Goal: Task Accomplishment & Management: Use online tool/utility

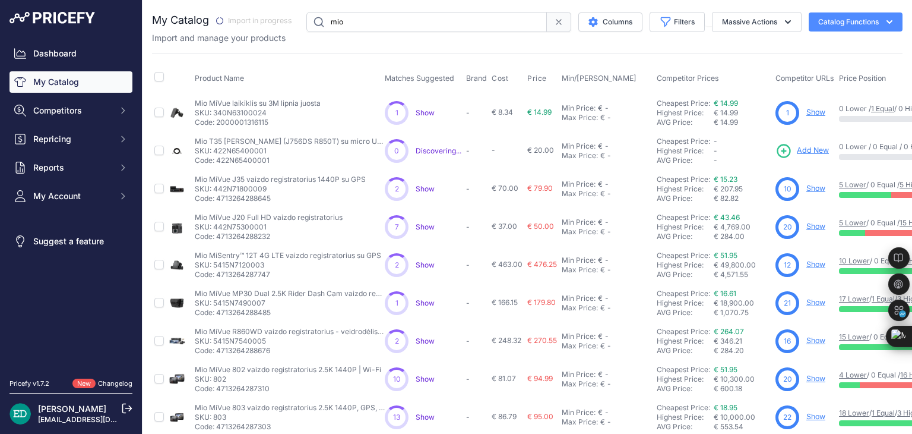
click at [383, 22] on input "mio" at bounding box center [426, 22] width 241 height 20
type input "reolink"
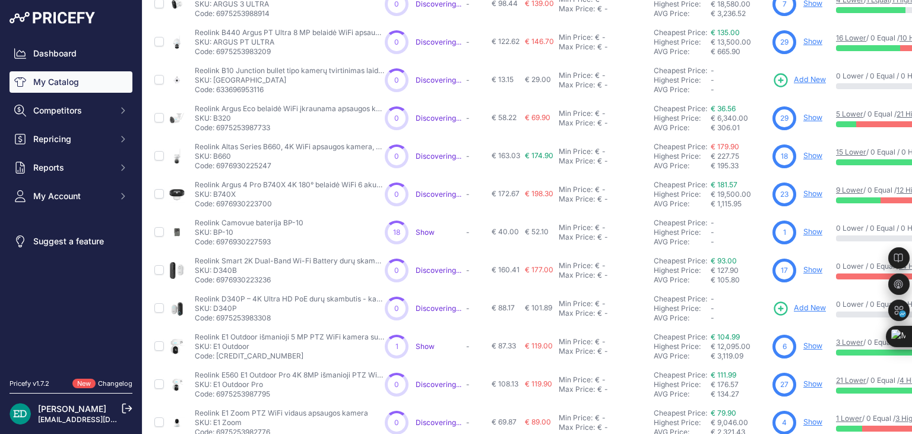
scroll to position [287, 0]
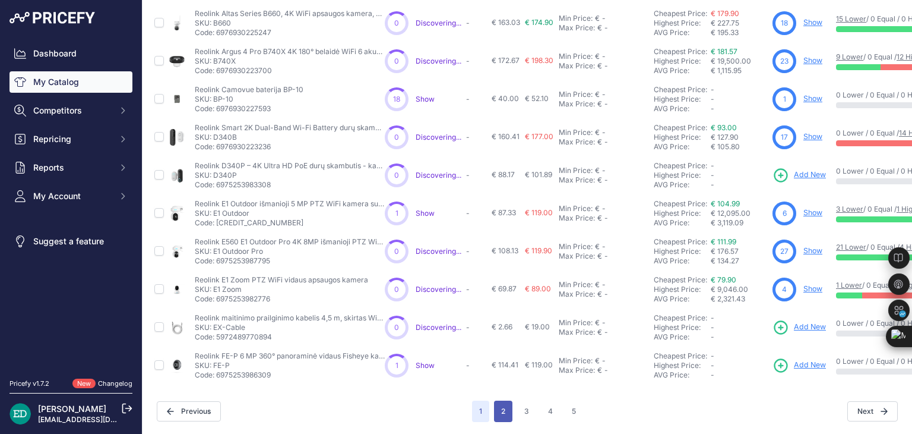
click at [494, 403] on button "2" at bounding box center [503, 410] width 18 height 21
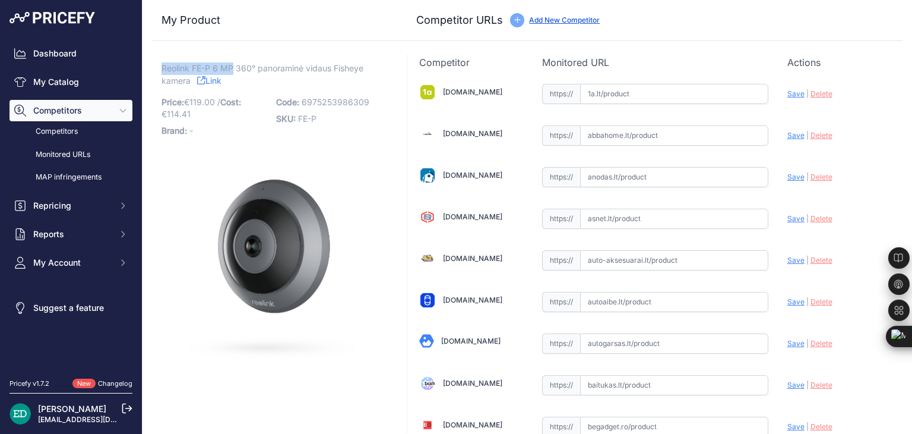
drag, startPoint x: 232, startPoint y: 68, endPoint x: 162, endPoint y: 69, distance: 69.5
click at [162, 69] on span "Reolink FE-P 6 MP 360° panoraminė vidaus Fisheye kamera" at bounding box center [263, 74] width 202 height 27
drag, startPoint x: 255, startPoint y: 65, endPoint x: 163, endPoint y: 72, distance: 92.3
click at [163, 71] on span "Reolink FE-P 6 MP 360° panoraminė vidaus Fisheye kamera" at bounding box center [263, 74] width 202 height 27
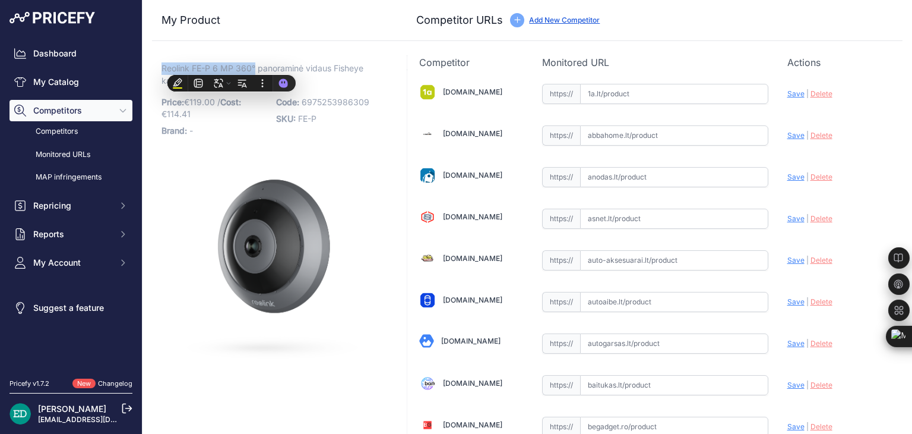
copy span "Reolink FE-P 6 MP 360°"
click at [362, 132] on div "Code: 6975253986309 SKU: FE-P" at bounding box center [330, 116] width 108 height 45
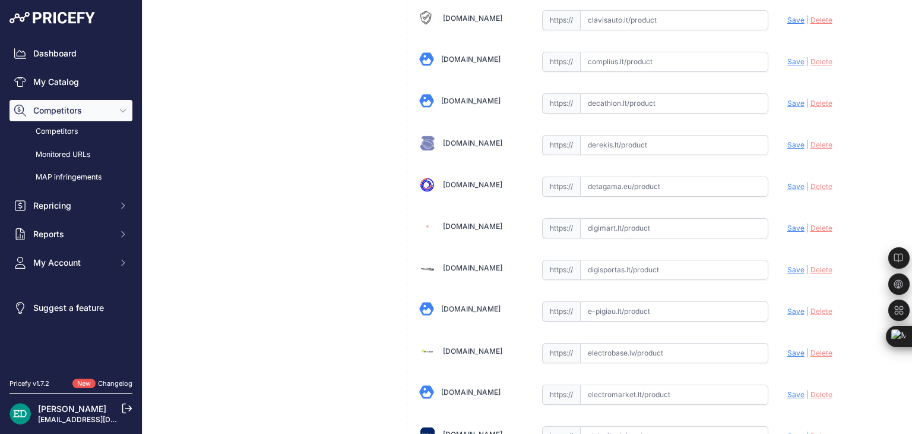
scroll to position [594, 0]
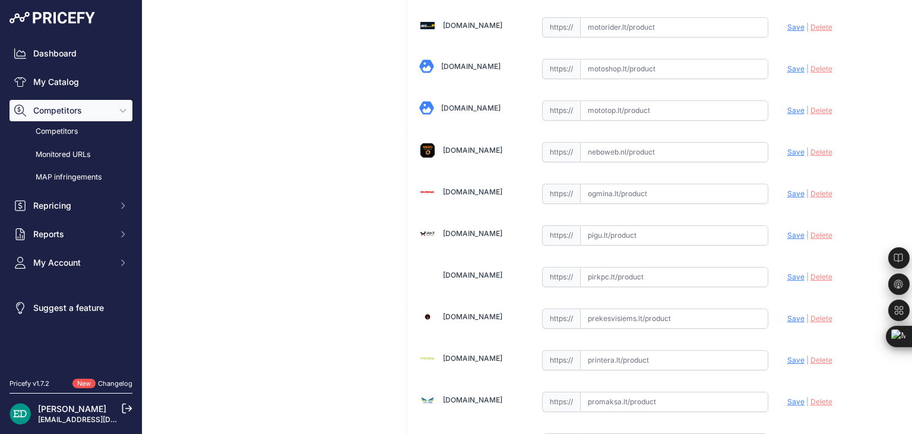
paste input "https://pigu.lt/lt/santechnika-remontas-sildymas/namu-apsauga/stebejimo-kameros…"
click at [792, 230] on span "Save" at bounding box center [796, 234] width 17 height 9
type input "https://pigu.lt/lt/santechnika-remontas-sildymas/namu-apsauga/stebejimo-kameros…"
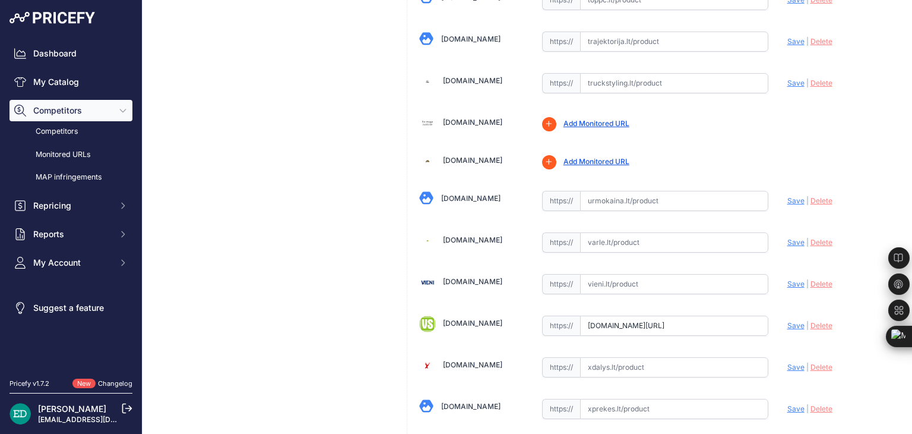
scroll to position [3999, 0]
click at [652, 232] on input "text" at bounding box center [674, 242] width 188 height 20
paste input "https://www.varle.lt/tinklo-kameros-priedai-monitoringas/reolink-reo-fe-p-gray-…"
click at [788, 237] on span "Save" at bounding box center [796, 241] width 17 height 9
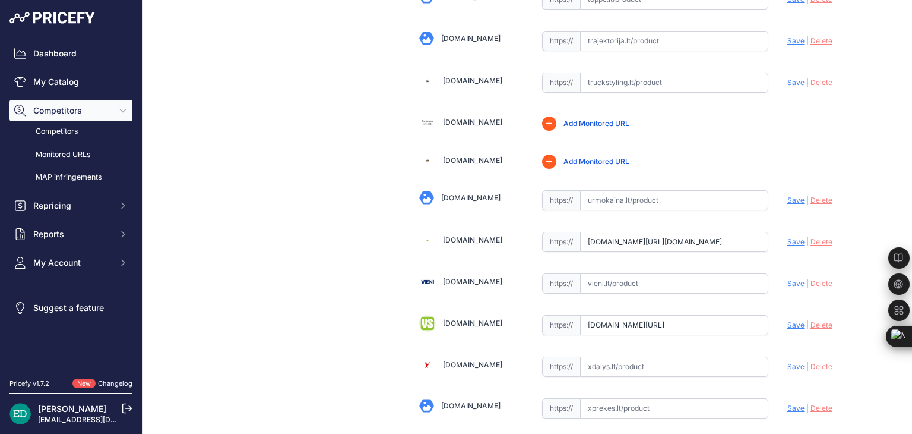
scroll to position [0, 0]
type input "https://www.varle.lt/tinklo-kameros-priedai-monitoringas/reolink-reo-fe-p-gray-…"
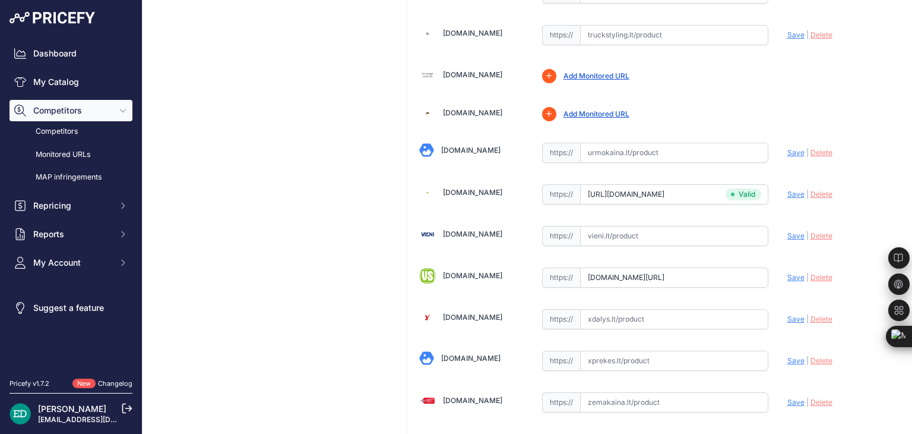
scroll to position [4090, 0]
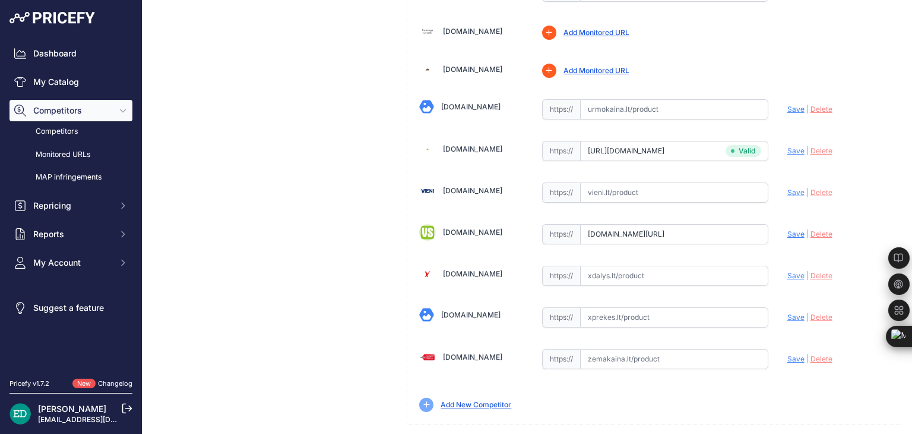
drag, startPoint x: 835, startPoint y: 422, endPoint x: 673, endPoint y: 384, distance: 166.4
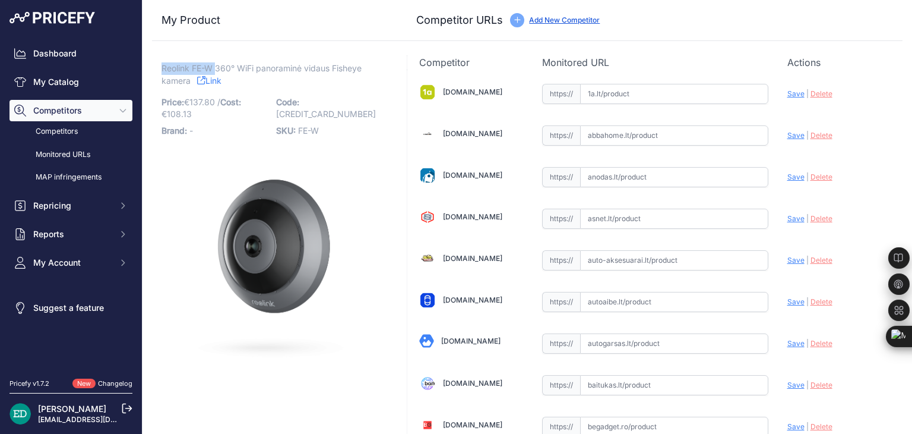
drag, startPoint x: 215, startPoint y: 64, endPoint x: 163, endPoint y: 64, distance: 52.3
click at [163, 64] on span "Reolink FE-W 360° WiFi panoraminė vidaus Fisheye kamera" at bounding box center [262, 74] width 200 height 27
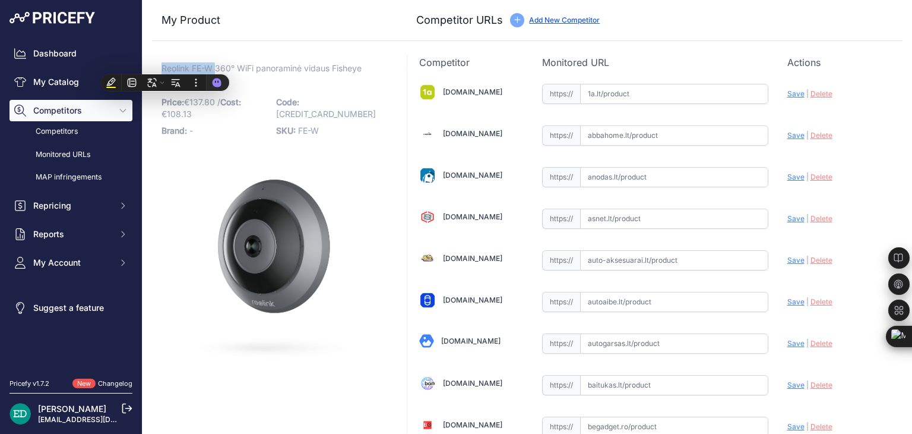
copy span "Reolink FE-W"
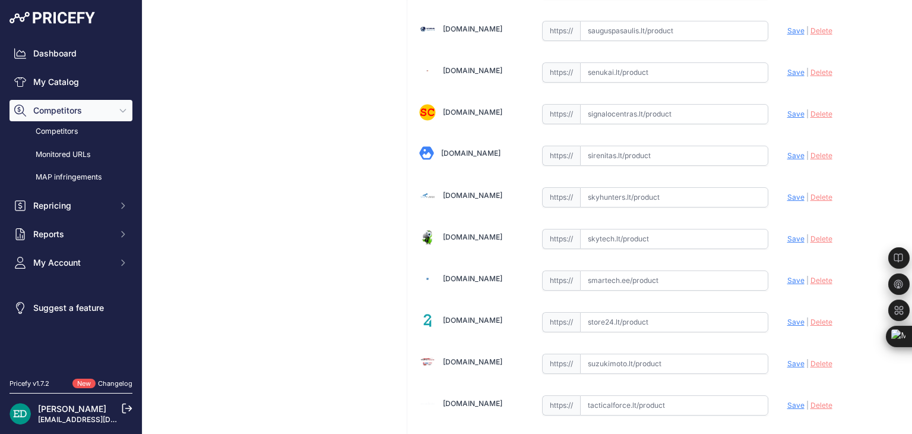
scroll to position [3633, 0]
click at [631, 230] on input "text" at bounding box center [674, 240] width 188 height 20
paste input "https://www.technorama.lt/stebejimo-kameros/2030012-reolink-fe-w-6975253986316.…"
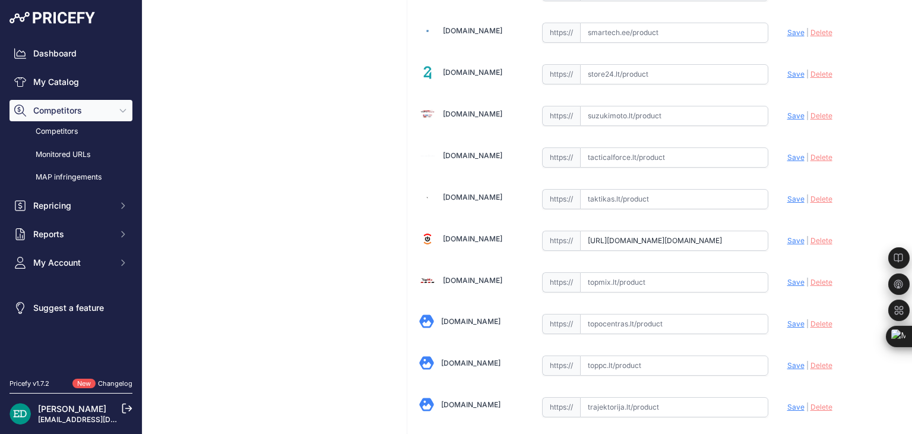
scroll to position [0, 296]
click at [788, 236] on span "Save" at bounding box center [796, 240] width 17 height 9
type input "https://www.technorama.lt/stebejimo-kameros/2030012-reolink-fe-w-6975253986316.…"
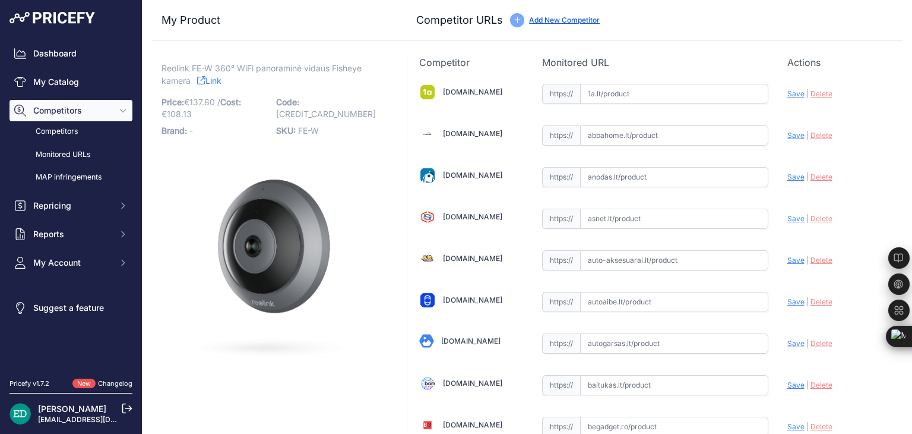
click at [624, 88] on input "text" at bounding box center [674, 94] width 188 height 20
paste input "https://www.1a.lt/p/kupoline-kamera-reolink-fisheye-fe-w/t8v8?utm_medium=referr…"
click at [788, 97] on span "Save" at bounding box center [796, 93] width 17 height 9
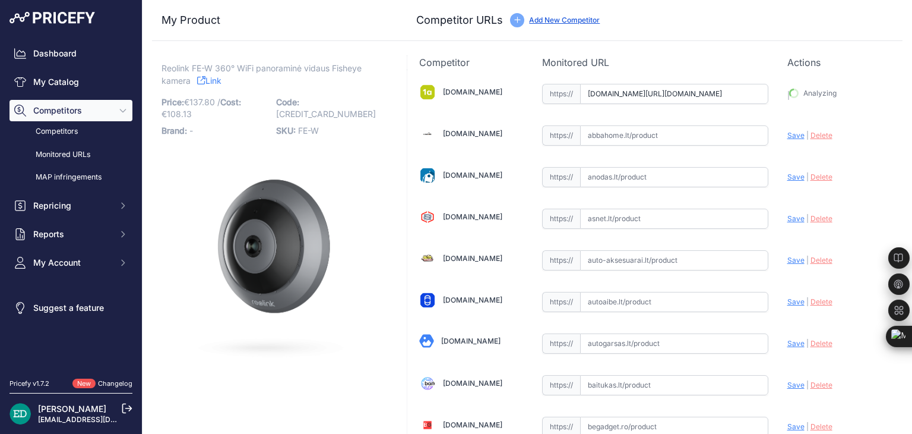
type input "https://www.1a.lt/p/kupoline-kamera-reolink-fisheye-fe-w/t8v8?prirule_jdsnikfkf…"
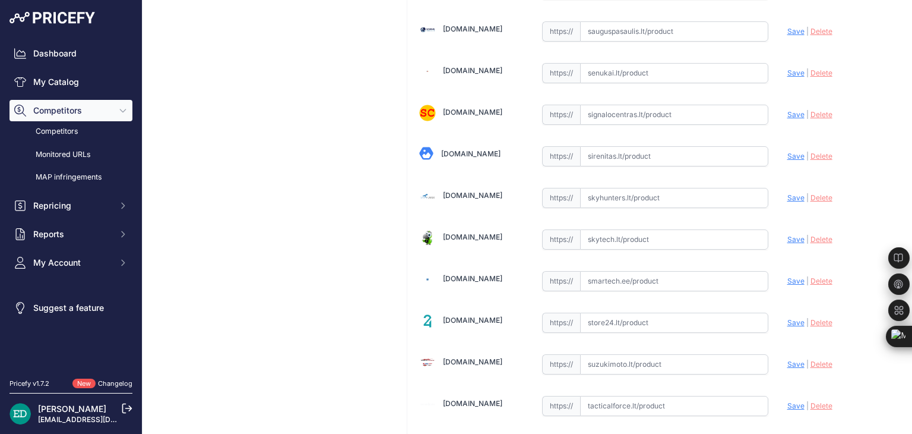
scroll to position [3385, 0]
click at [644, 62] on input "text" at bounding box center [674, 72] width 188 height 20
paste input "https://www.senukai.lt/p/kupoline-kamera-reolink-fisheye-fe-w/yx5a?utm_medium=r…"
click at [788, 68] on span "Save" at bounding box center [796, 72] width 17 height 9
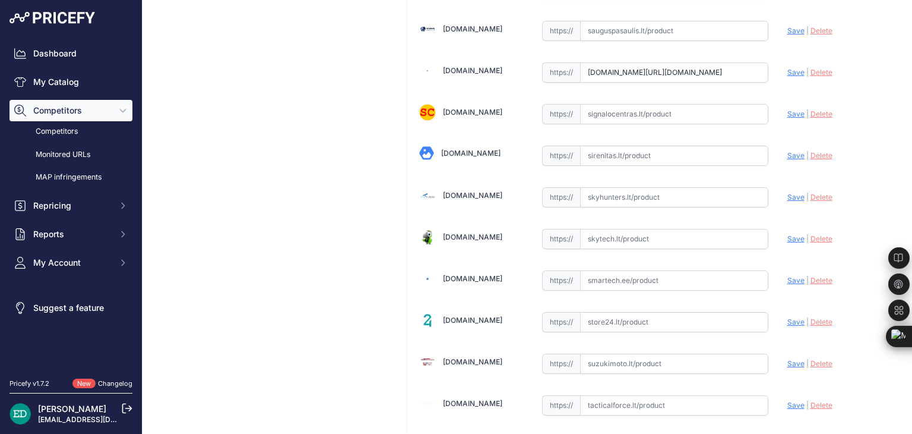
scroll to position [0, 0]
type input "https://www.senukai.lt/p/kupoline-kamera-reolink-fisheye-fe-w/yx5a?prirule_jdsn…"
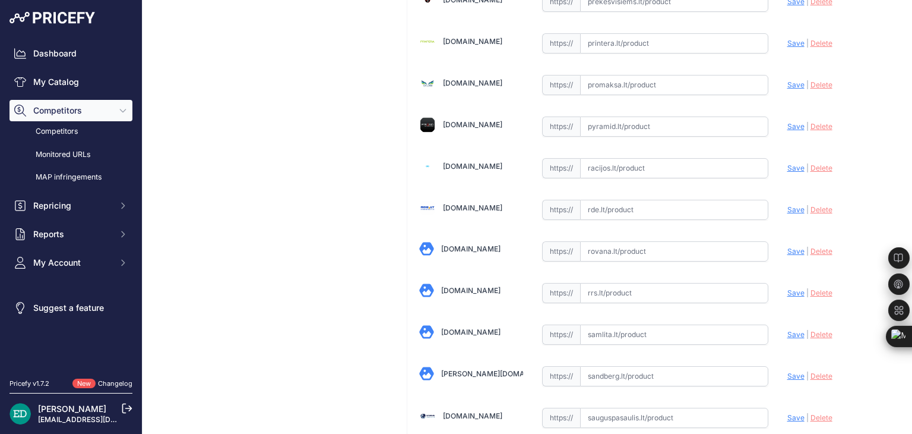
scroll to position [2972, 0]
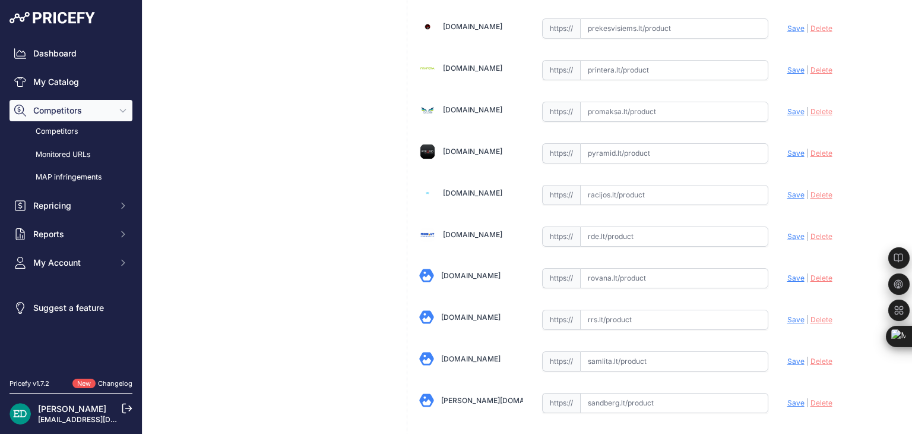
click at [618, 226] on input "text" at bounding box center [674, 236] width 188 height 20
paste input "https://www.rde.lt/products/lt/950/1472666/sort/5/filter/0_0_0_0/FE-W-vaizdo-%C…"
click at [788, 232] on span "Save" at bounding box center [796, 236] width 17 height 9
type input "https://www.rde.lt/products/lt/950/1472666/sort/5/filter/0_0_0_0/FE-W-vaizdo-%C…"
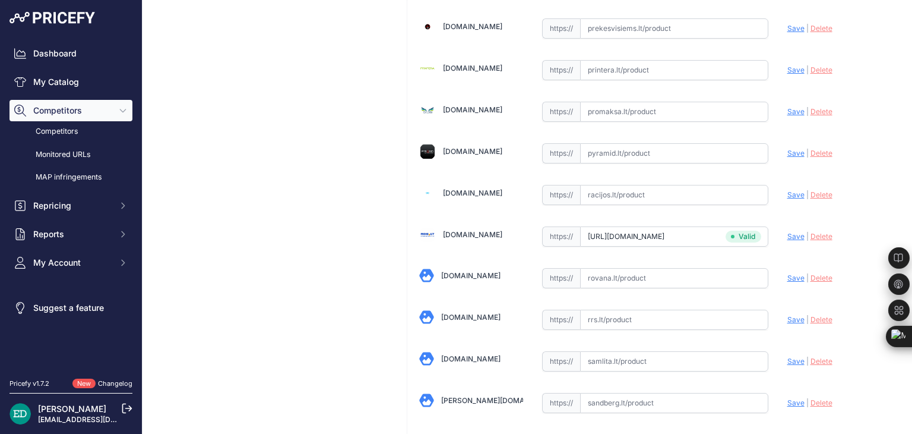
scroll to position [4090, 0]
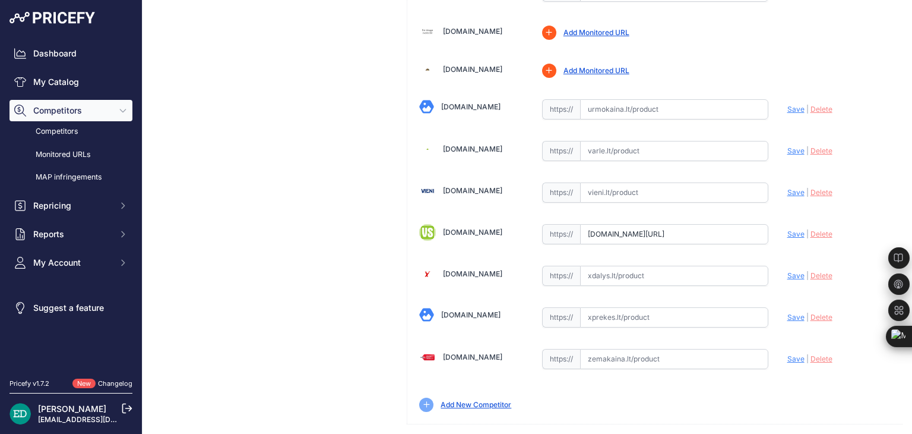
click at [606, 349] on input "text" at bounding box center [674, 359] width 188 height 20
paste input "https://www.zemakaina.lt/reolink-ip-kamera-reolink-fisheye-fe-w-6mp-360-wifi-ip…"
click at [793, 354] on span "Save" at bounding box center [796, 358] width 17 height 9
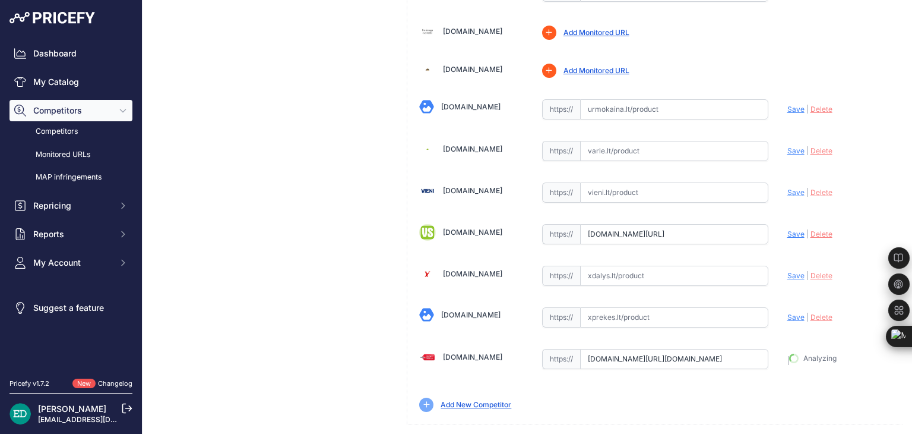
type input "https://www.zemakaina.lt/reolink-ip-kamera-reolink-fisheye-fe-w-6mp-360-wifi-ip…"
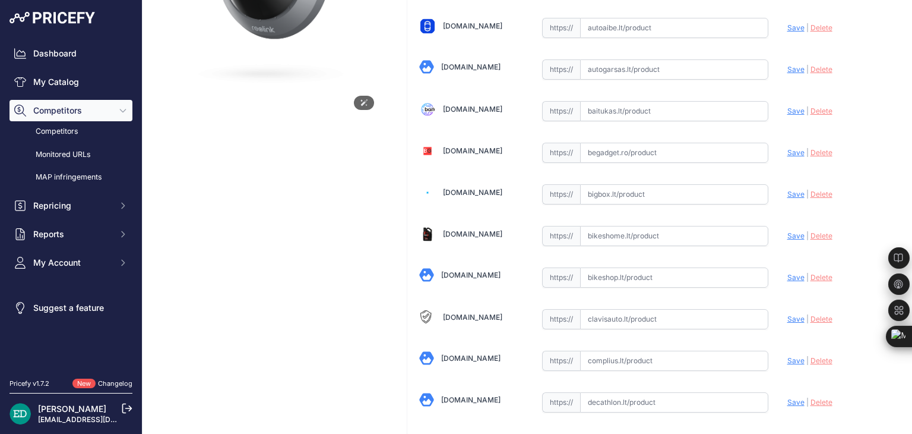
scroll to position [247, 0]
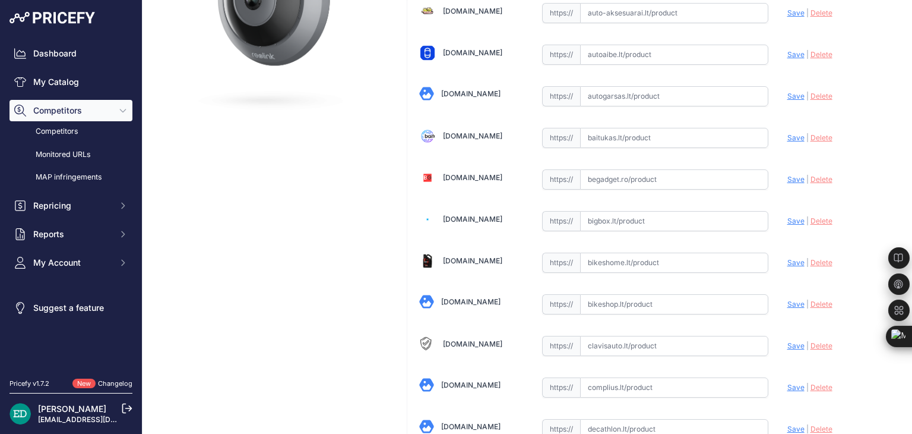
click at [652, 212] on input "text" at bounding box center [674, 221] width 188 height 20
paste input "https://bigbox.lt/product/3704247-reolink-fe-w?utm_source=kaina24.lt&utm_medium…"
click at [788, 219] on span "Save" at bounding box center [796, 220] width 17 height 9
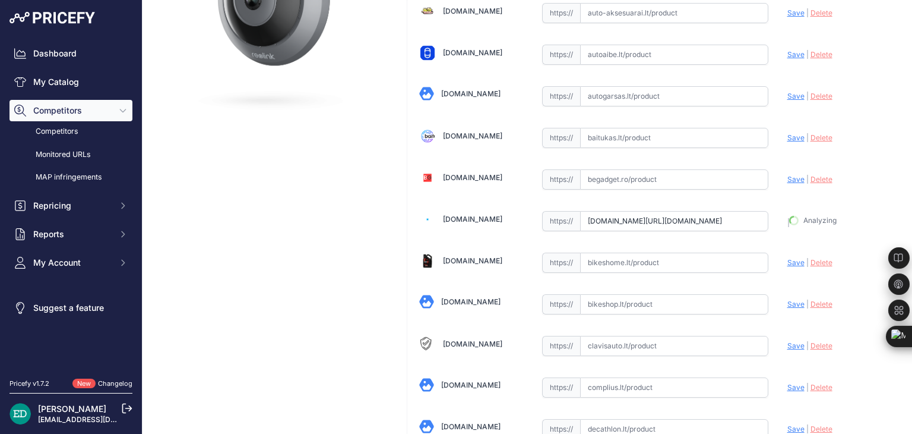
type input "https://bigbox.lt/product/3704247-reolink-fe-w?prirule_jdsnikfkfjsd=8834"
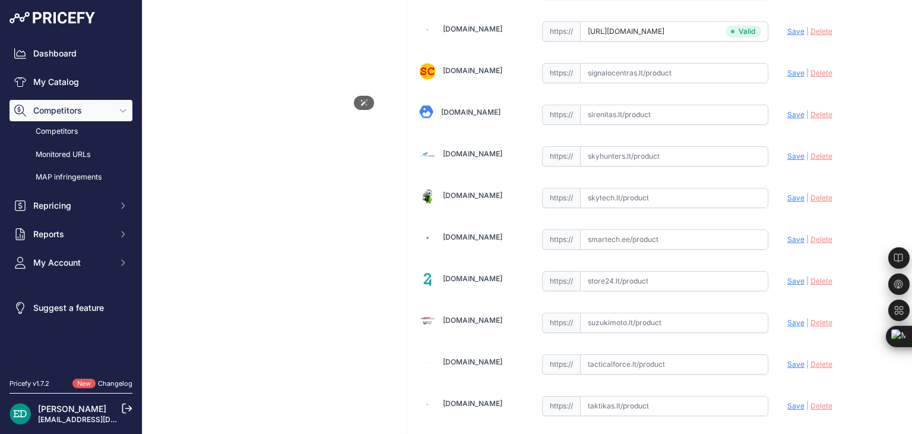
scroll to position [3427, 0]
click at [604, 229] on input "text" at bounding box center [674, 239] width 188 height 20
paste input "https://www.smartech.ee/lt/products/photo-equipment-and-surveillance-cameras/se…"
click at [789, 234] on span "Save" at bounding box center [796, 238] width 17 height 9
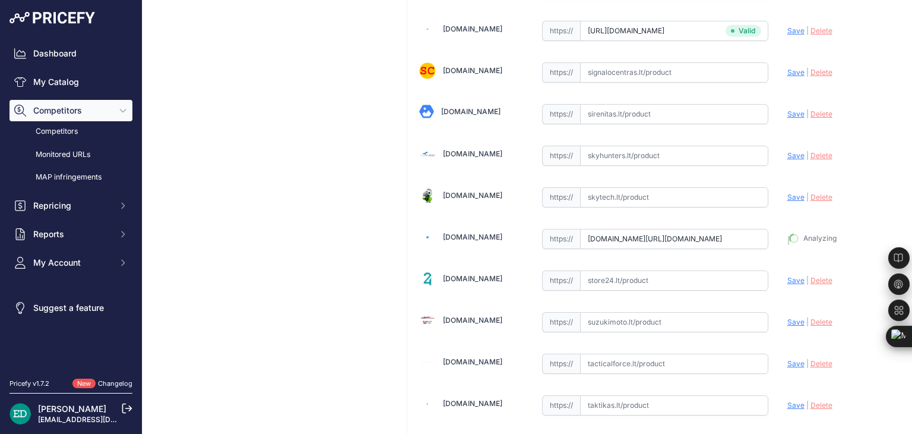
type input "https://www.smartech.ee/lt/products/photo-equipment-and-surveillance-cameras/se…"
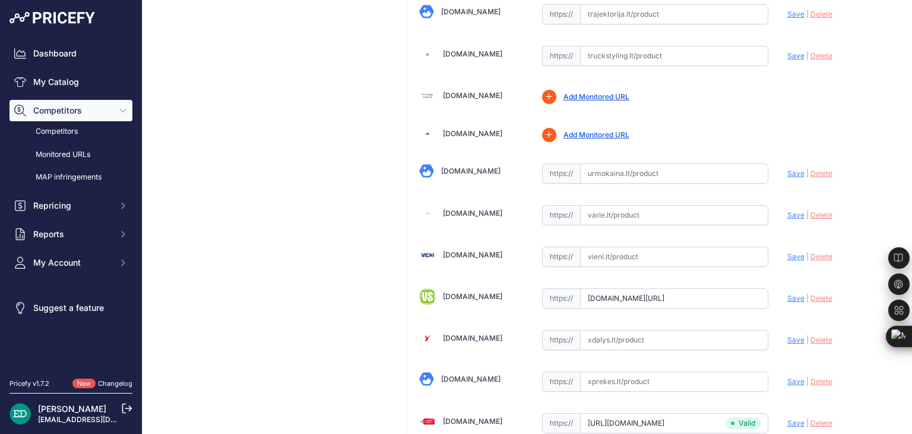
scroll to position [3999, 0]
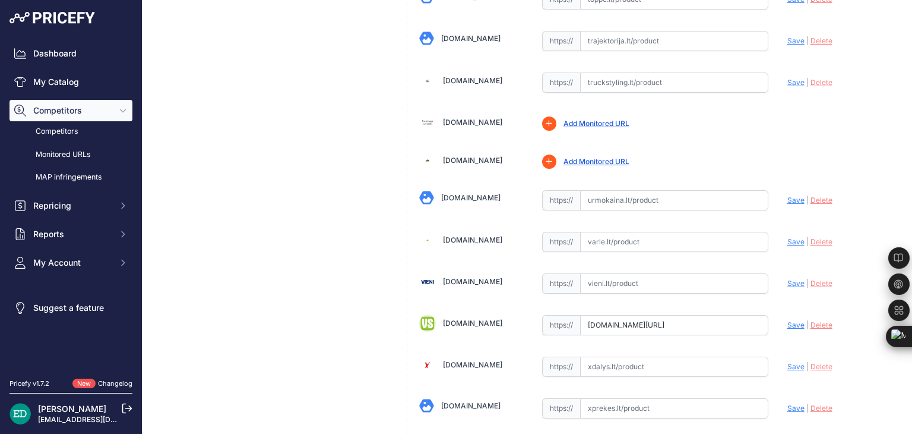
click at [602, 232] on input "text" at bounding box center [674, 242] width 188 height 20
paste input "https://www.varle.lt/tinklo-kameros-priedai-monitoringas/ismanioji-360-panorami…"
drag, startPoint x: 786, startPoint y: 220, endPoint x: 910, endPoint y: 124, distance: 157.1
click at [788, 237] on span "Save" at bounding box center [796, 241] width 17 height 9
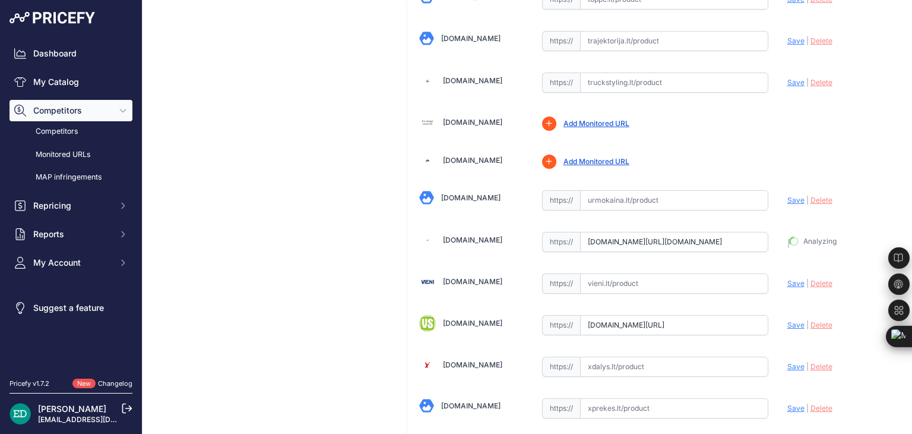
type input "https://www.varle.lt/tinklo-kameros-priedai-monitoringas/ismanioji-360-panorami…"
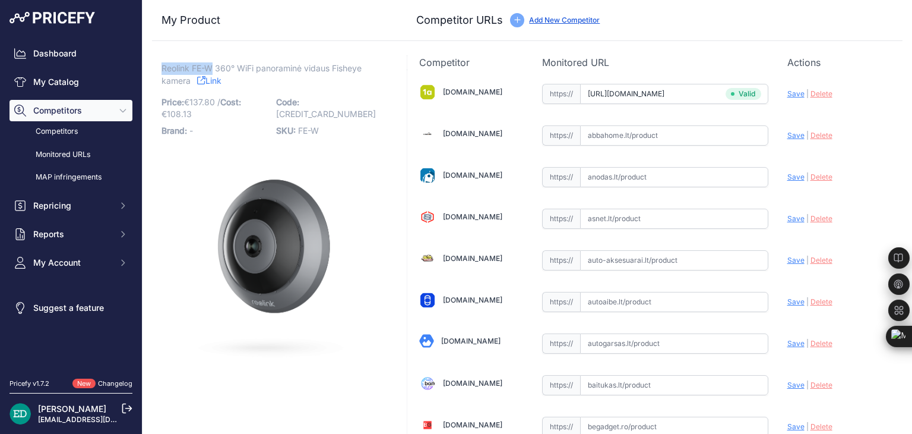
drag, startPoint x: 212, startPoint y: 65, endPoint x: 162, endPoint y: 64, distance: 50.5
click at [162, 64] on span "Reolink FE-W 360° WiFi panoraminė vidaus Fisheye kamera" at bounding box center [262, 74] width 200 height 27
copy span "Reolink FE-W"
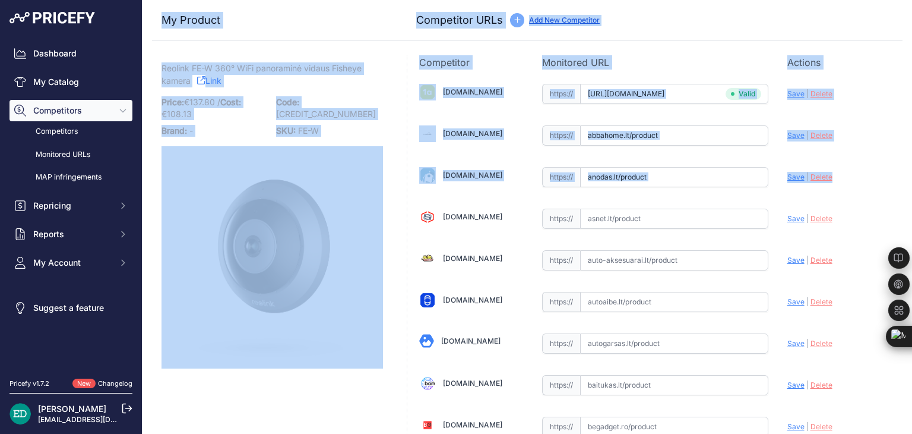
drag, startPoint x: 902, startPoint y: 160, endPoint x: 911, endPoint y: 170, distance: 13.9
click at [910, 170] on main "Competitor URL added. It will be now analyzed and available in the Monitored UR…" at bounding box center [528, 217] width 770 height 434
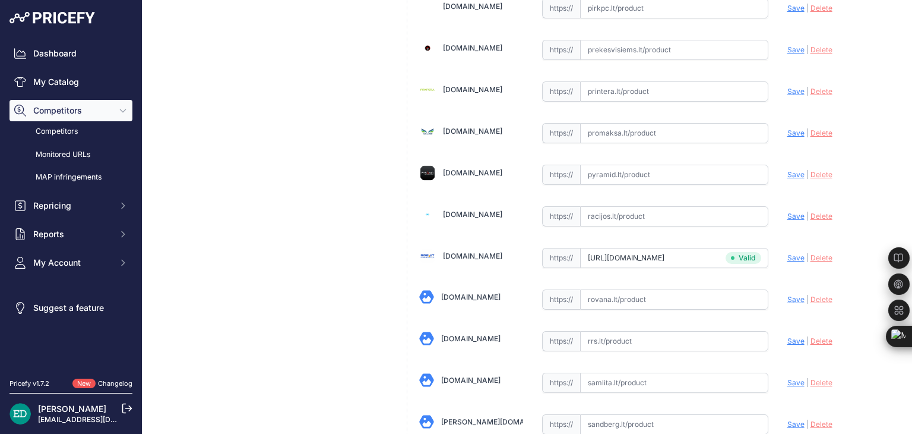
scroll to position [4090, 0]
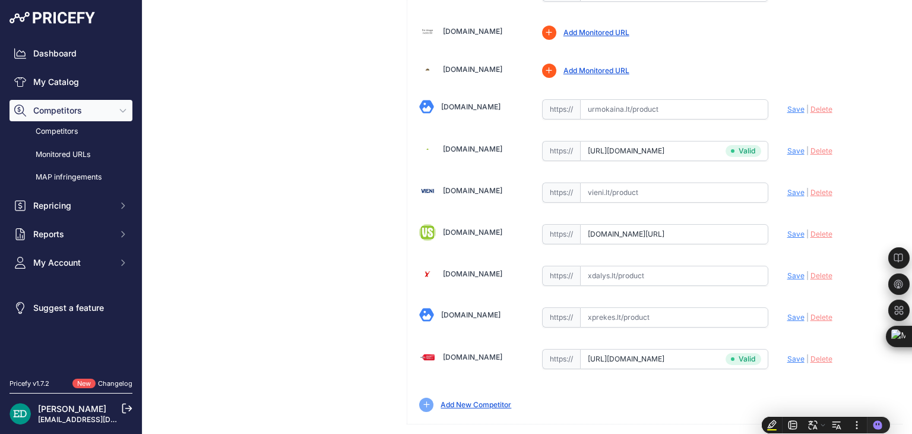
click at [823, 397] on div "Add New Competitor" at bounding box center [655, 404] width 472 height 14
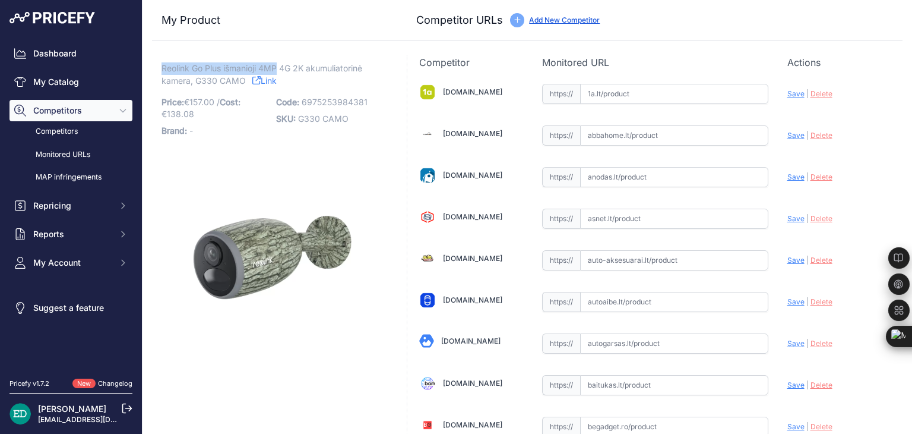
drag, startPoint x: 278, startPoint y: 71, endPoint x: 162, endPoint y: 69, distance: 116.4
click at [162, 69] on span "Reolink Go Plus išmanioji 4MP 4G 2K akumuliatorinė kamera, G330 CAMO" at bounding box center [262, 74] width 201 height 27
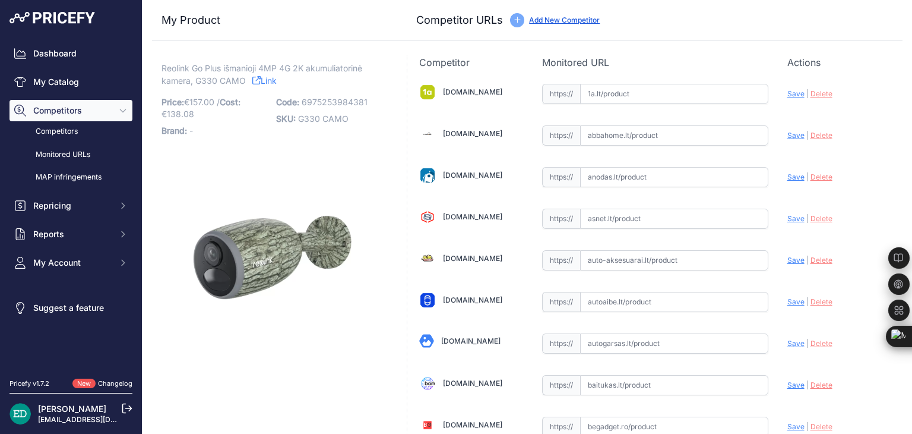
drag, startPoint x: 163, startPoint y: 67, endPoint x: 221, endPoint y: 65, distance: 57.6
click at [221, 65] on span "Reolink Go Plus išmanioji 4MP 4G 2K akumuliatorinė kamera, G330 CAMO" at bounding box center [262, 74] width 201 height 27
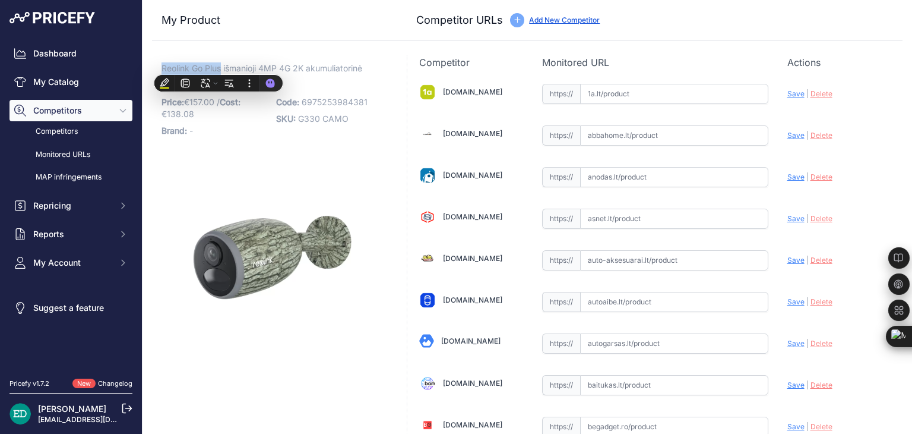
copy span "Reolink Go Plus"
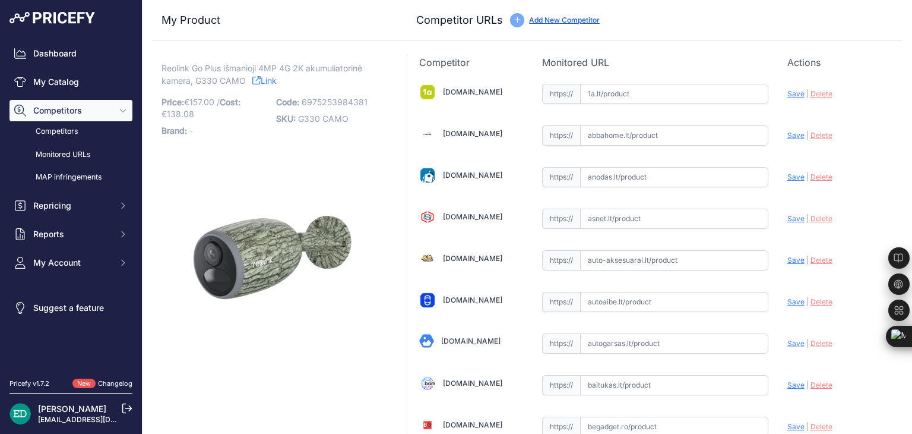
click at [769, 6] on div "My Product Competitor URLs" at bounding box center [527, 20] width 751 height 41
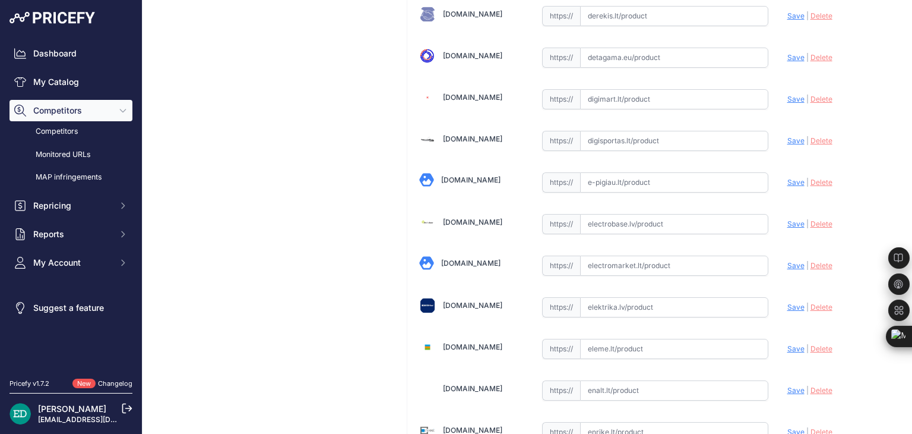
click at [638, 219] on input "text" at bounding box center [674, 224] width 188 height 20
paste input "https://electrobase.lv/lt/katalogas/dahua-hikvision-tp-link-ezviz-imou-vivotek-…"
click at [788, 219] on span "Save" at bounding box center [796, 223] width 17 height 9
type input "https://electrobase.lv/lt/katalogas/dahua-hikvision-tp-link-ezviz-imou-vivotek-…"
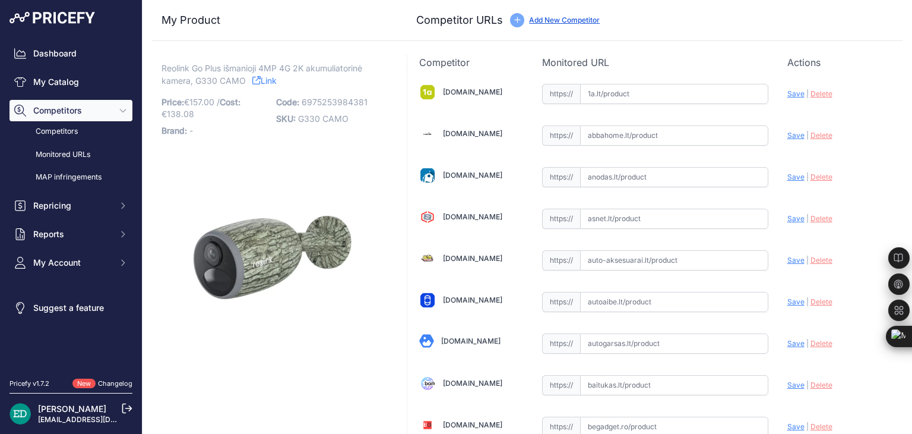
scroll to position [577, 0]
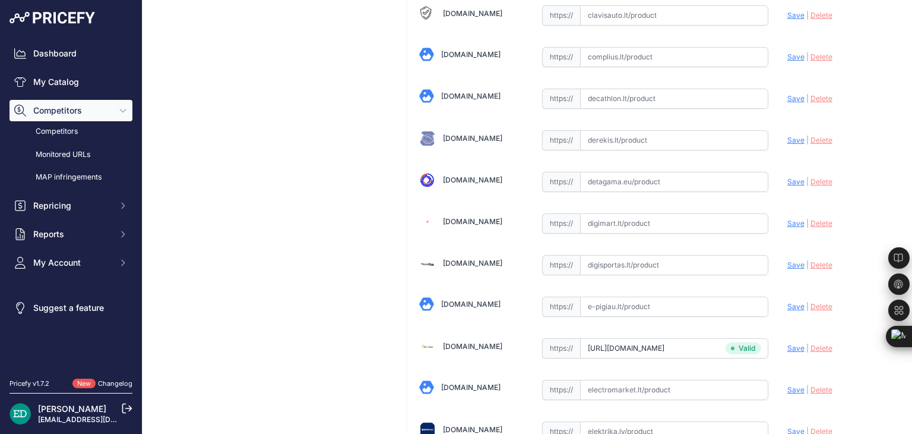
click at [614, 214] on input "text" at bounding box center [674, 223] width 188 height 20
paste input "https://digimart.lt/index.php?route=product/product&product_id=221121&utm_sourc…"
click at [788, 219] on span "Save" at bounding box center [796, 223] width 17 height 9
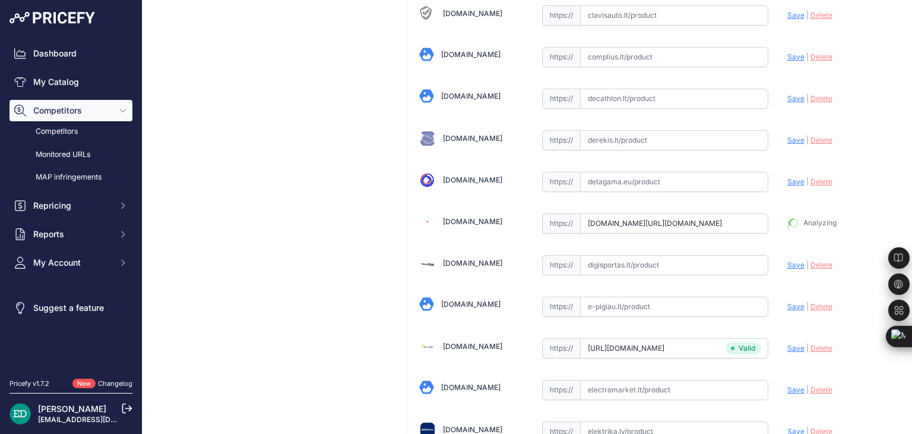
type input "https://digimart.lt/index.php?route=product%2Fproduct&product_id=221121&prirule…"
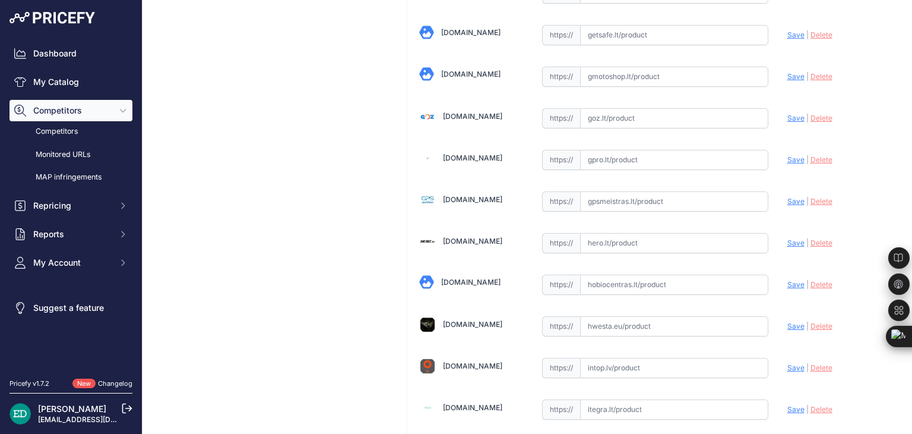
scroll to position [1529, 0]
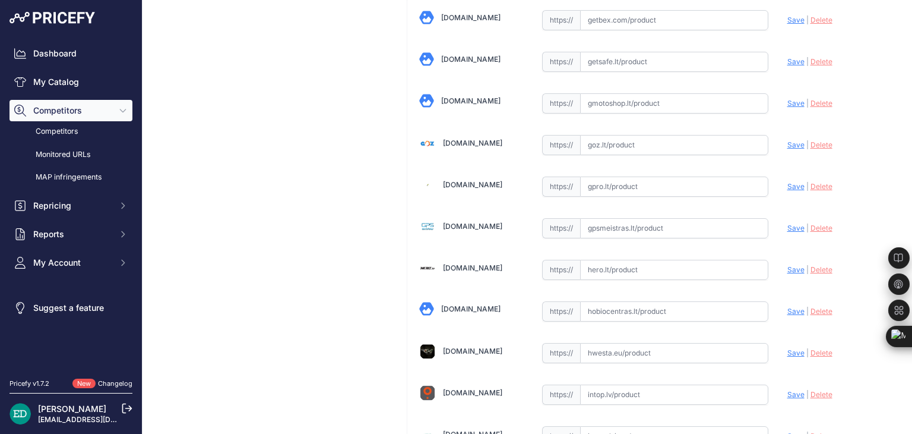
click at [638, 224] on input "text" at bounding box center [674, 228] width 188 height 20
paste input "https://gpsmeistras.lt/reolink-go-plus-4g-kamera-su-sim-ir-baterija-kamufliazas…"
click at [793, 223] on span "Save" at bounding box center [796, 227] width 17 height 9
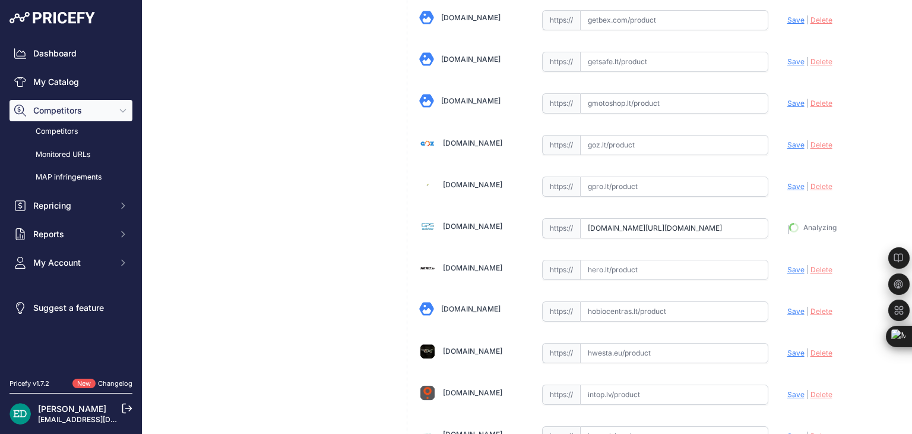
type input "https://gpsmeistras.lt/reolink-go-plus-4g-kamera-su-sim-ir-baterija-kamufliazas…"
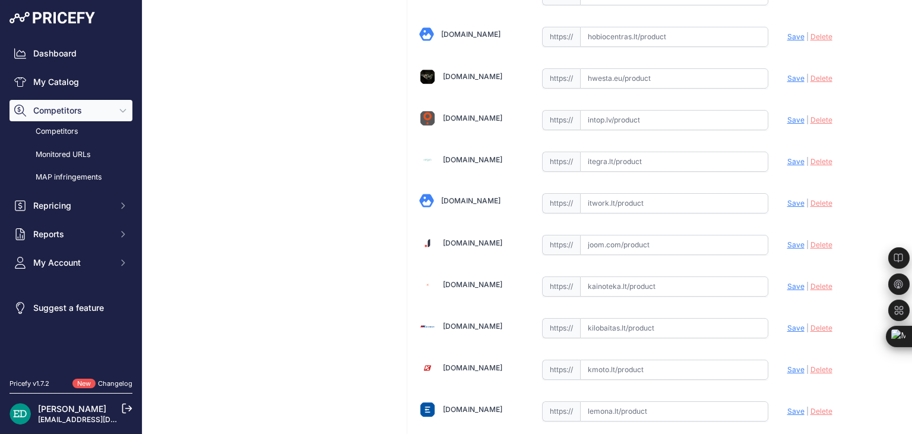
scroll to position [1776, 0]
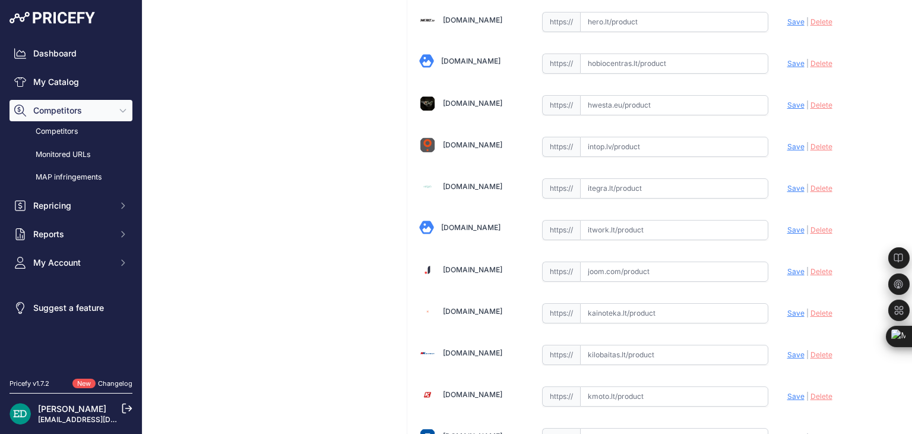
click at [647, 220] on input "text" at bounding box center [674, 230] width 188 height 20
paste input "https://www.itwork.lt/index.php?route=product/product&product_id=1468742&utm_so…"
click at [788, 225] on span "Save" at bounding box center [796, 229] width 17 height 9
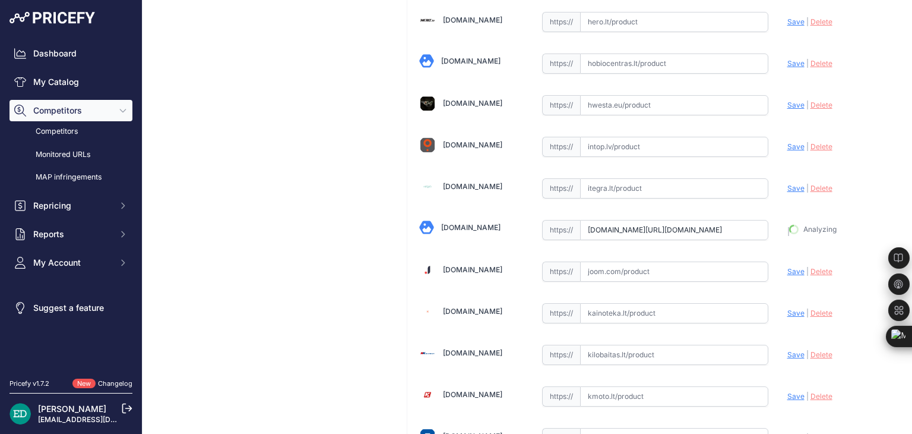
type input "https://www.itwork.lt/index.php?route=product%2Fproduct&product_id=1468742&prir…"
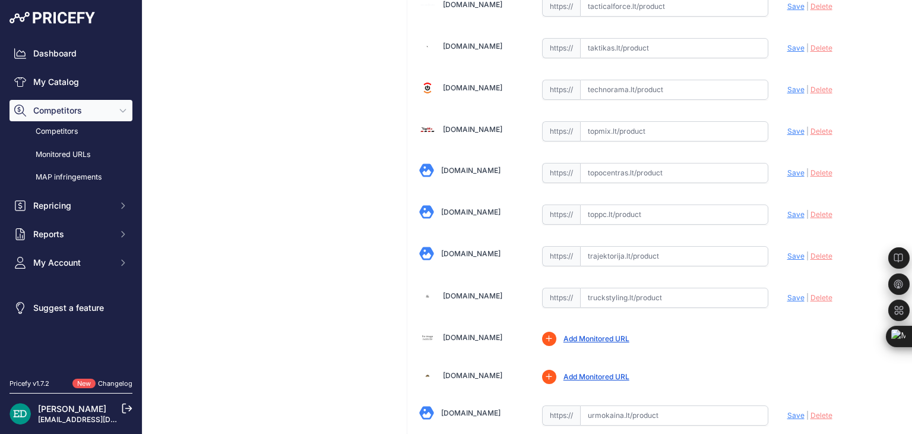
scroll to position [3757, 0]
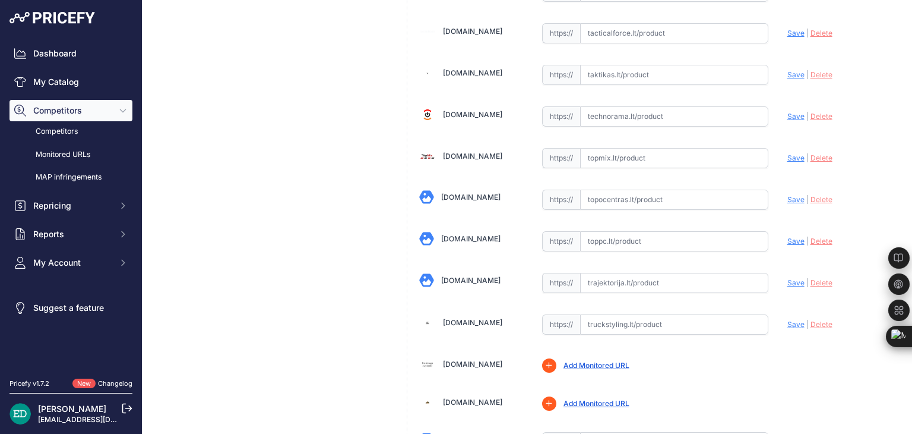
click at [632, 231] on input "text" at bounding box center [674, 241] width 188 height 20
paste input "https://www.toppc.lt/c/339-vaizdo-stebejimo-kameros/1110712-reolink-go-series-g…"
click at [788, 236] on span "Save" at bounding box center [796, 240] width 17 height 9
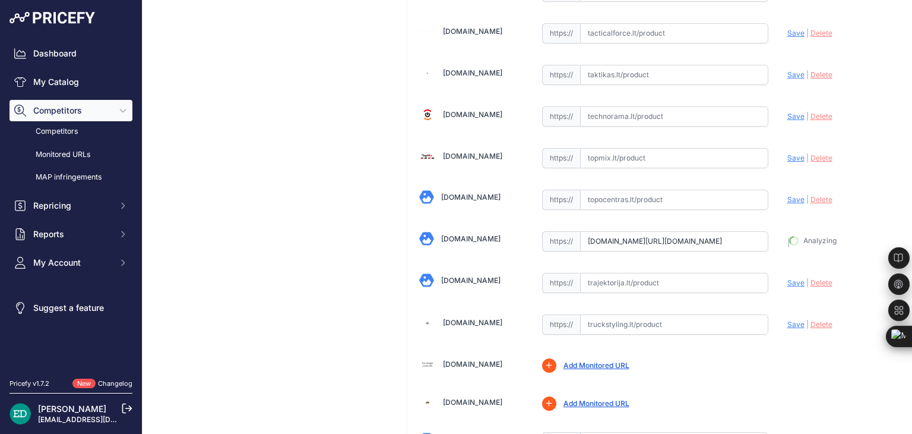
type input "https://www.toppc.lt/c/339-vaizdo-stebejimo-kameros/1110712-reolink-go-series-g…"
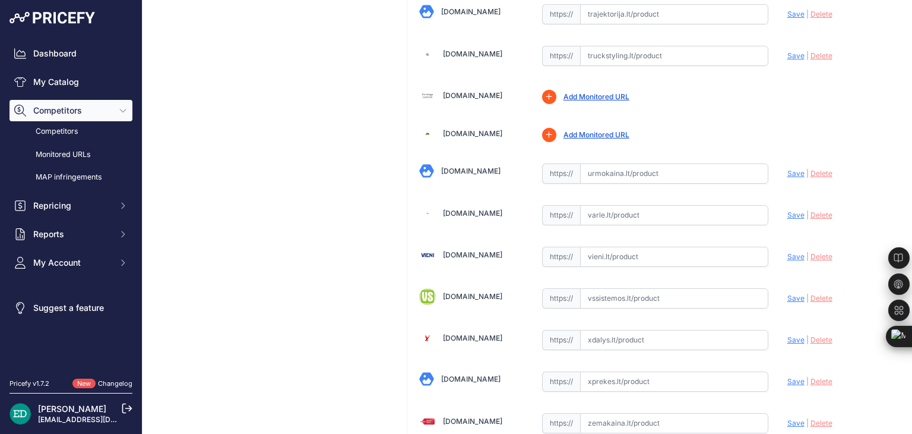
scroll to position [3999, 0]
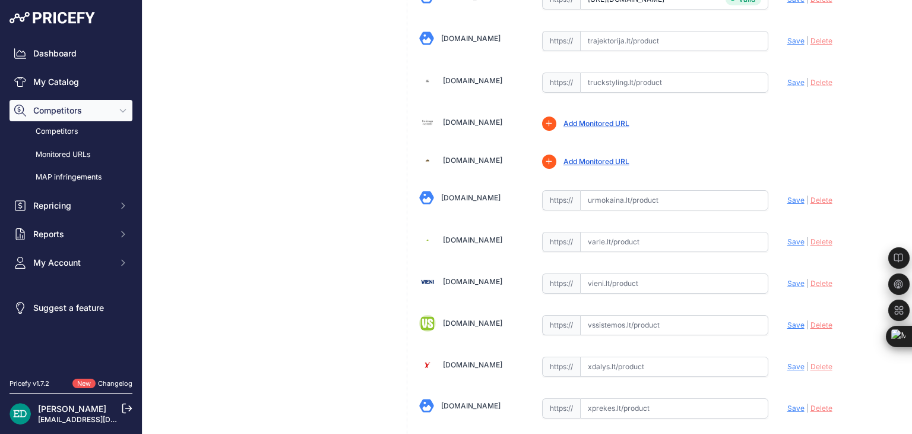
click at [611, 232] on input "text" at bounding box center [674, 242] width 188 height 20
paste input "https://www.varle.lt/tinklo-kameros-priedai-monitoringas/reolink-go-serijos-kam…"
click at [789, 237] on span "Save" at bounding box center [796, 241] width 17 height 9
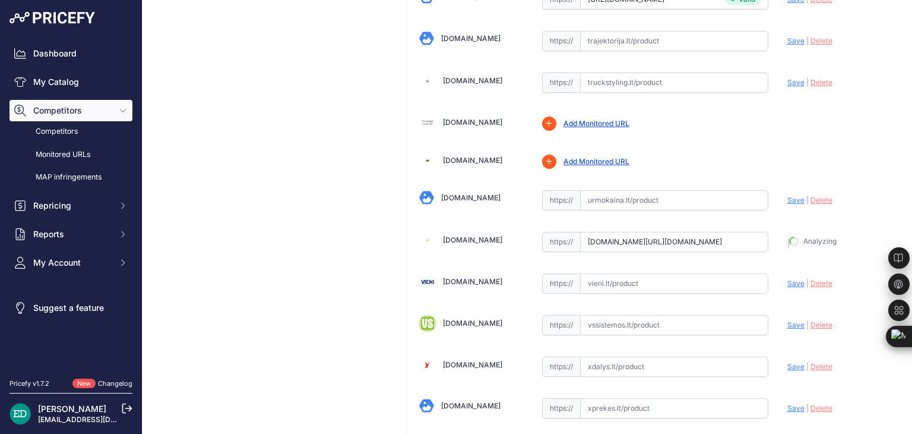
type input "https://www.varle.lt/tinklo-kameros-priedai-monitoringas/reolink-go-serijos-kam…"
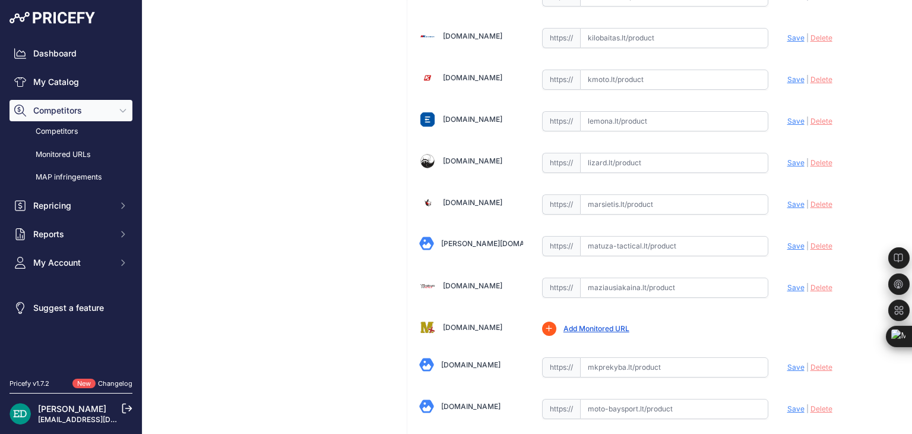
scroll to position [2066, 0]
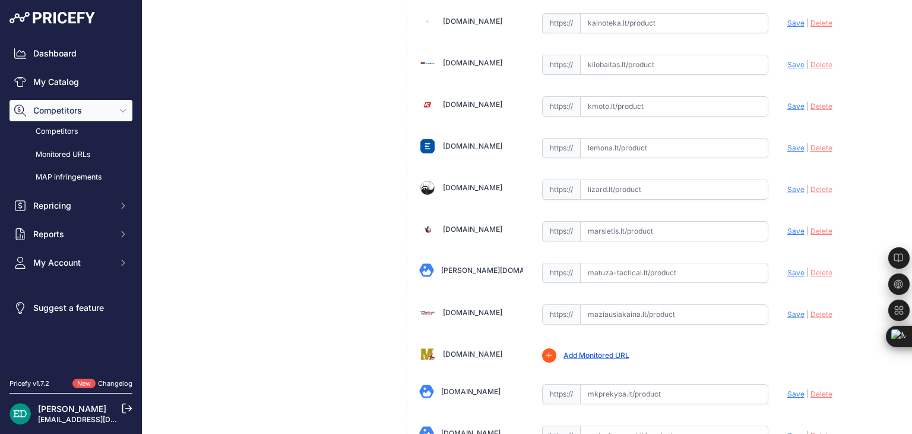
click at [627, 221] on input "text" at bounding box center [674, 231] width 188 height 20
paste input "https://marsietis.lt/reolink-go-serijos-kamera-g330-maskuote-540261?utm_source=…"
click at [788, 226] on span "Save" at bounding box center [796, 230] width 17 height 9
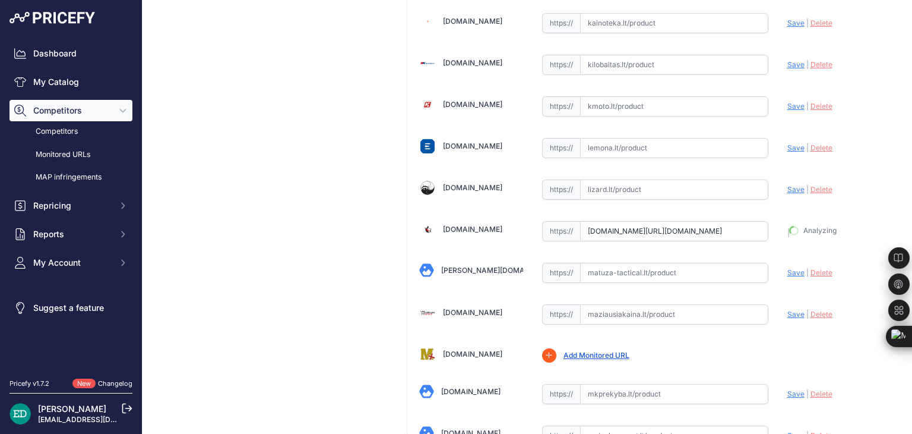
type input "https://marsietis.lt/reolink-go-serijos-kamera-g330-maskuote-540261?prirule_jds…"
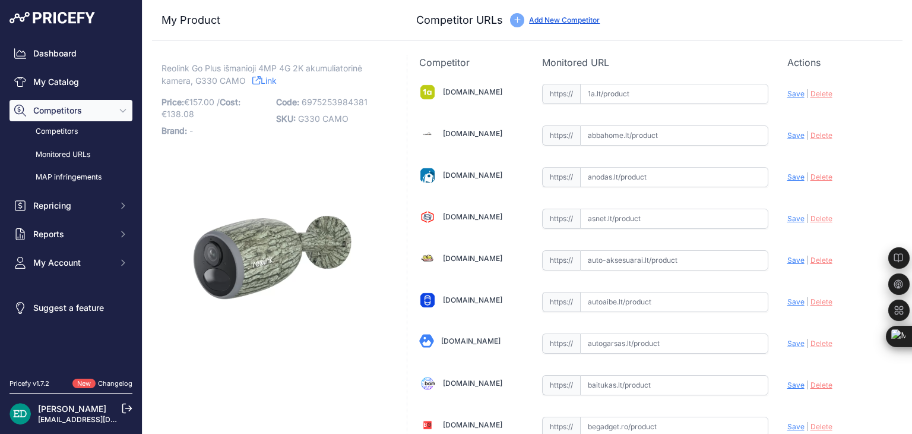
click at [655, 90] on input "text" at bounding box center [674, 94] width 188 height 20
paste input "https://www.1a.lt/p/kamera-su-korpusu-reolink-go-plus-g330/t84i?utm_medium=refe…"
click at [789, 93] on span "Save" at bounding box center [796, 93] width 17 height 9
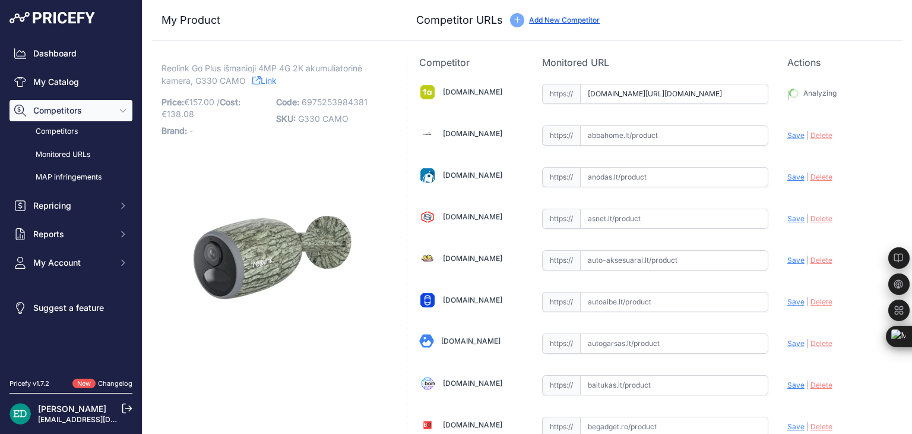
type input "https://www.1a.lt/p/kamera-su-korpusu-reolink-go-plus-g330/t84i?prirule_jdsnikf…"
click at [344, 364] on img at bounding box center [273, 257] width 222 height 222
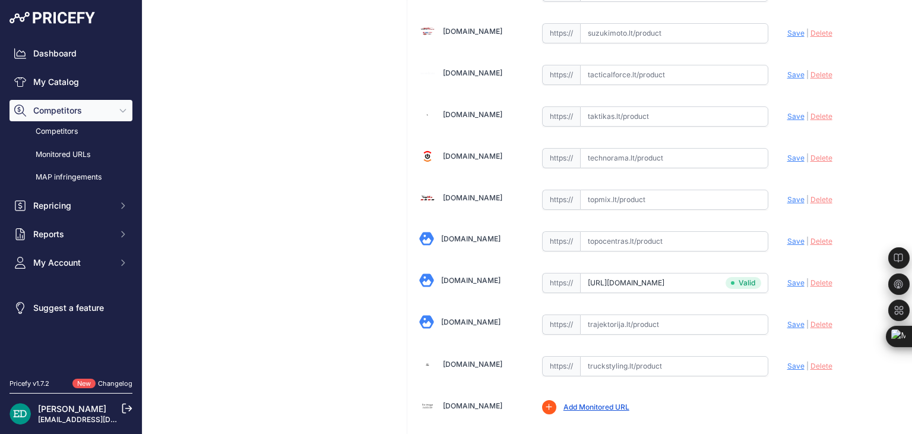
click at [635, 231] on input "text" at bounding box center [674, 241] width 188 height 20
paste input "https://www.topocentras.lt/lauko-stebejimo-kamera-reolink-go-plus-g330-bullet-4…"
click at [791, 236] on span "Save" at bounding box center [796, 240] width 17 height 9
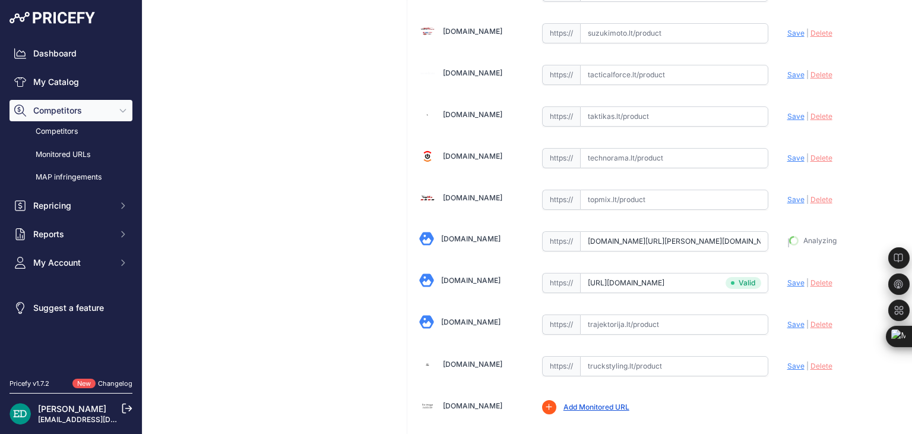
type input "https://www.topocentras.lt/lauko-stebejimo-kamera-reolink-go-plus-g330-bullet-4…"
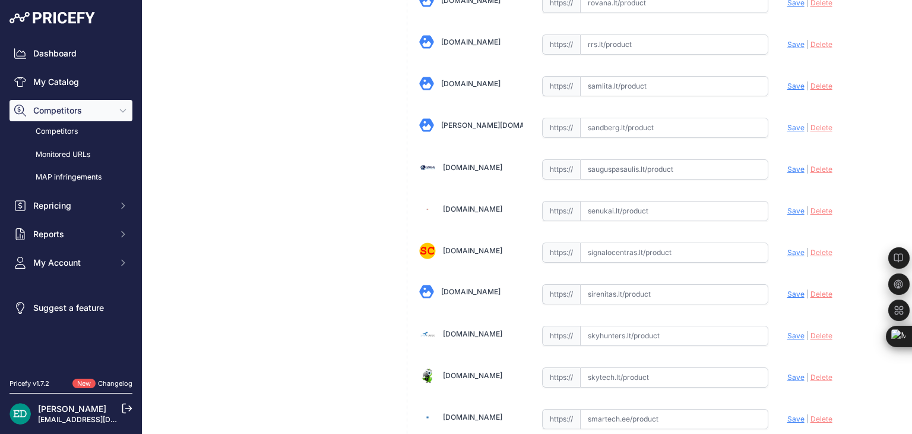
scroll to position [3220, 0]
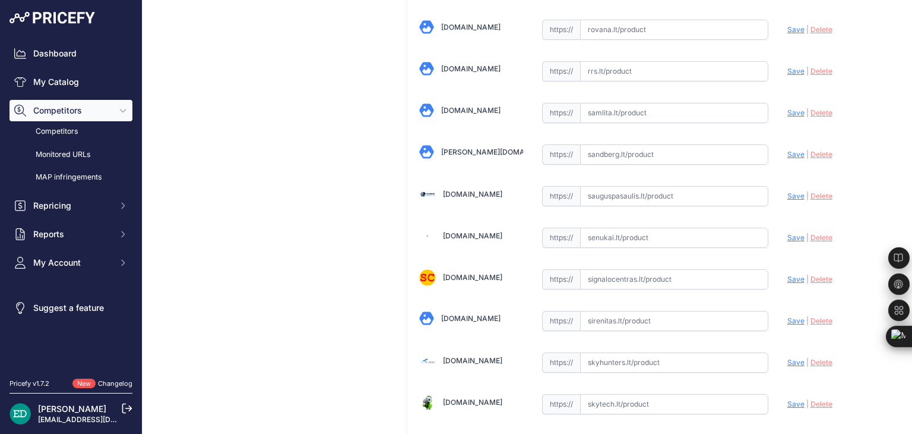
click at [633, 227] on input "text" at bounding box center [674, 237] width 188 height 20
paste input "https://www.senukai.lt/p/kamera-su-korpusu-reolink-go-plus-g330/ywe7?utm_medium…"
click at [788, 233] on span "Save" at bounding box center [796, 237] width 17 height 9
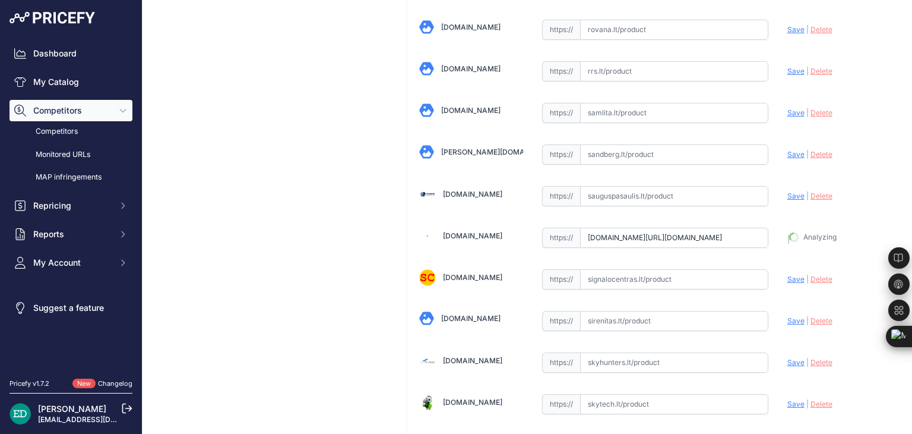
type input "https://www.senukai.lt/p/kamera-su-korpusu-reolink-go-plus-g330/ywe7?prirule_jd…"
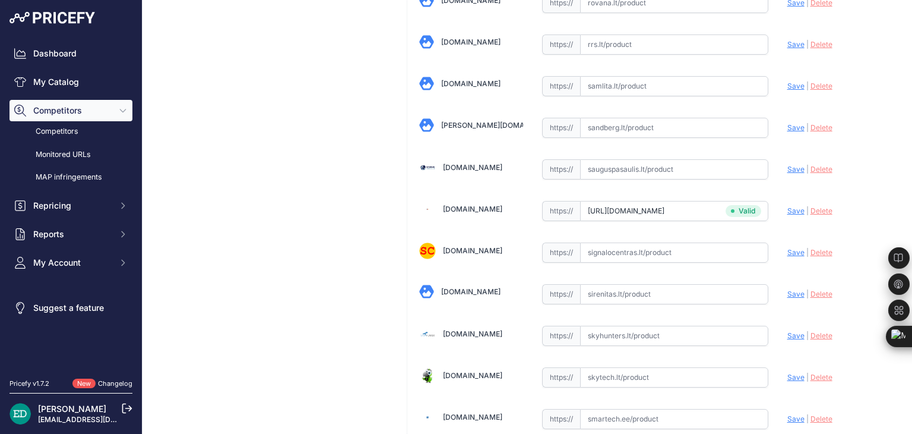
scroll to position [3220, 0]
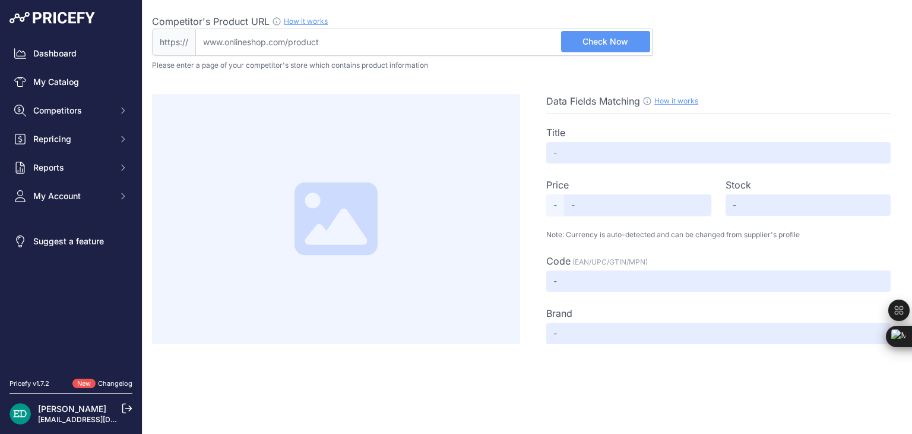
click at [412, 36] on input "Competitor's Product URL How it works In order to create your competitor's extr…" at bounding box center [423, 42] width 457 height 27
paste input "[URL][DOMAIN_NAME][DOMAIN_NAME]"
type input "[DOMAIN_NAME][URL][DOMAIN_NAME]"
click at [620, 38] on span "Check Now" at bounding box center [606, 42] width 46 height 12
